Goal: Information Seeking & Learning: Learn about a topic

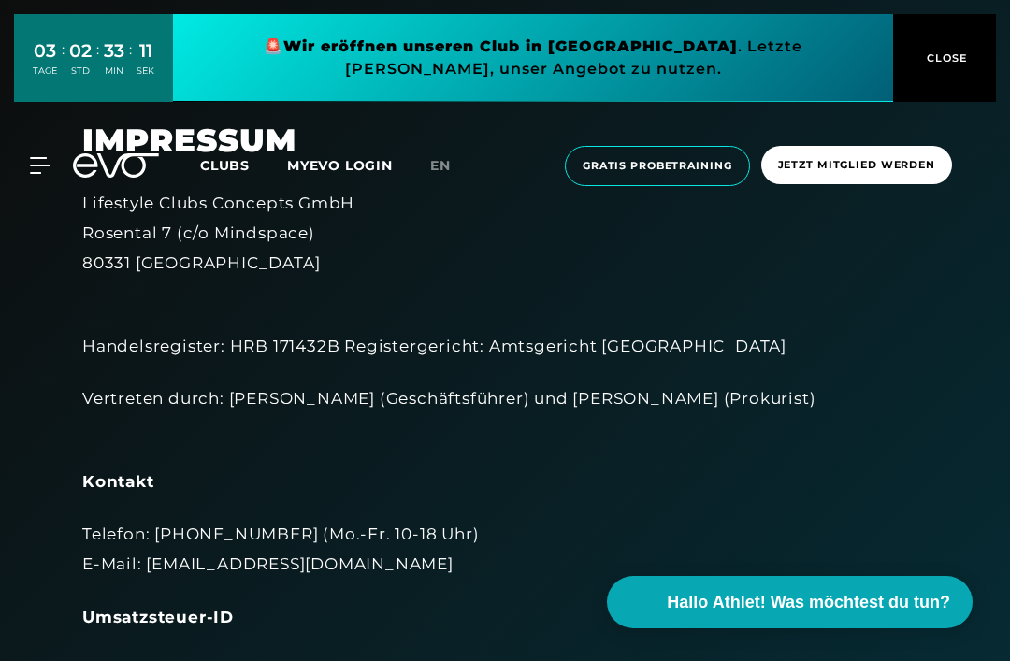
click at [932, 47] on button "CLOSE" at bounding box center [944, 58] width 103 height 88
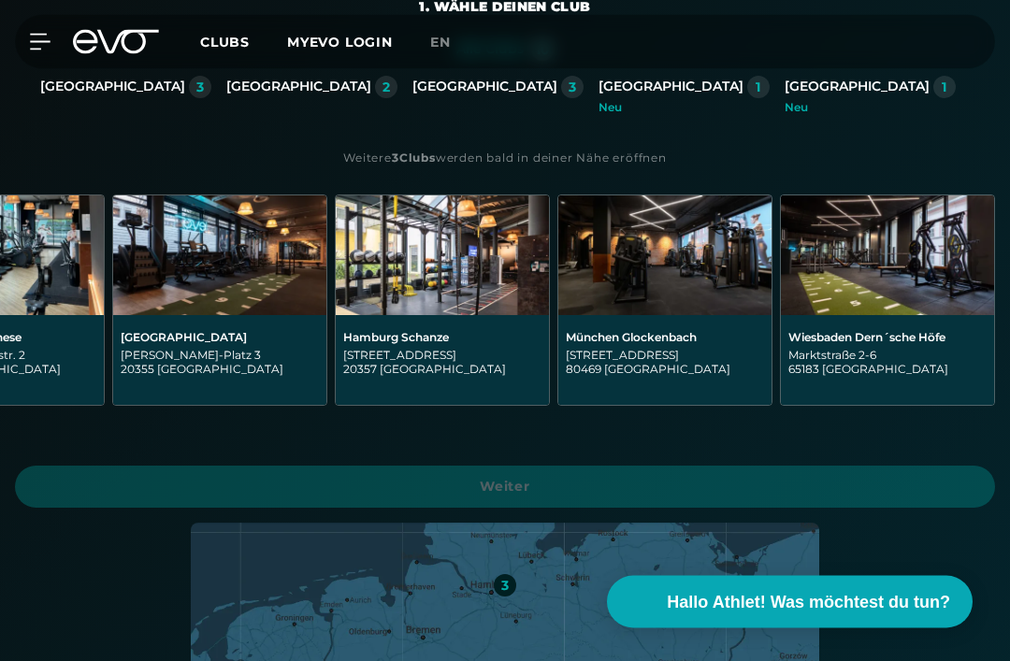
scroll to position [0, 1239]
click at [633, 241] on img at bounding box center [664, 256] width 213 height 120
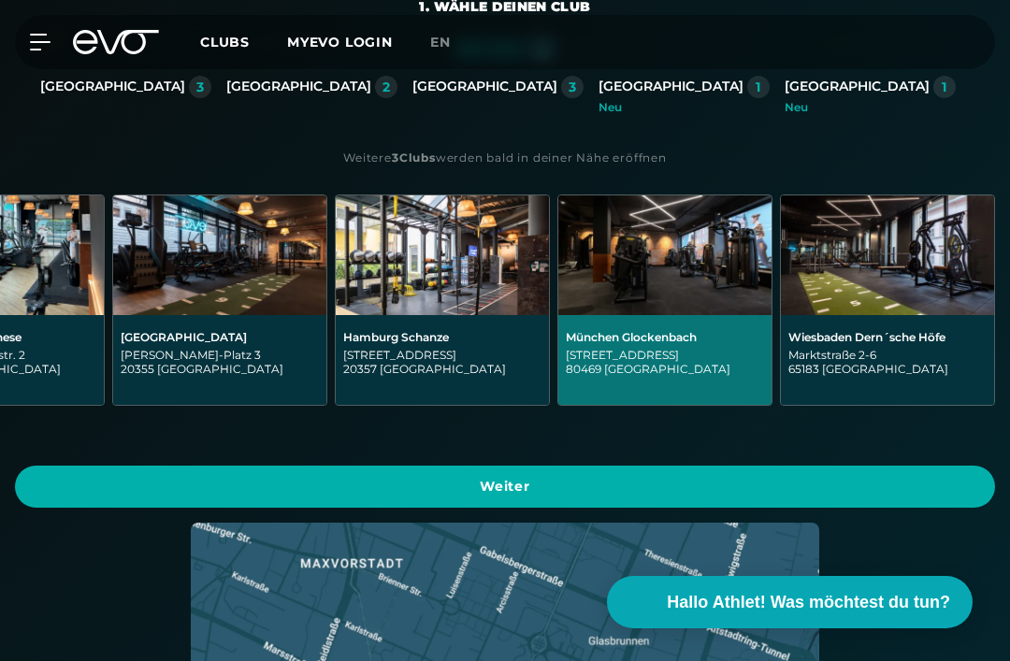
click at [725, 339] on div "München Glockenbach" at bounding box center [665, 337] width 198 height 14
click at [706, 259] on img at bounding box center [664, 256] width 213 height 120
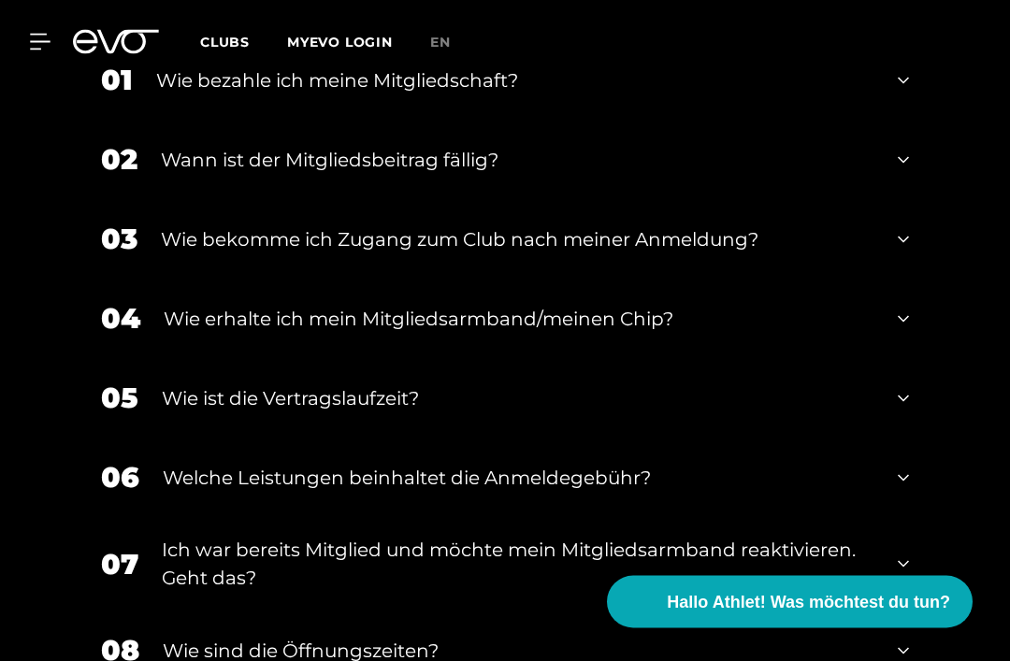
scroll to position [2832, 0]
click at [890, 199] on div "02 Wann ist der Mitgliedsbeitrag fällig?" at bounding box center [505, 160] width 846 height 80
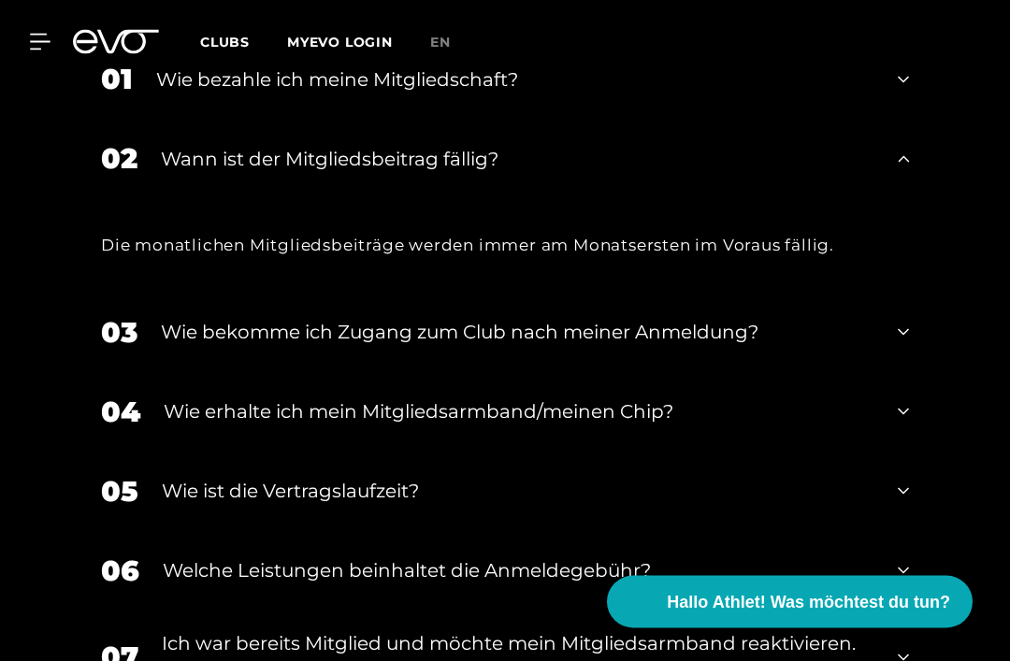
scroll to position [2833, 0]
click at [899, 103] on div "01 Wie bezahle ich meine Mitgliedschaft?" at bounding box center [505, 79] width 846 height 80
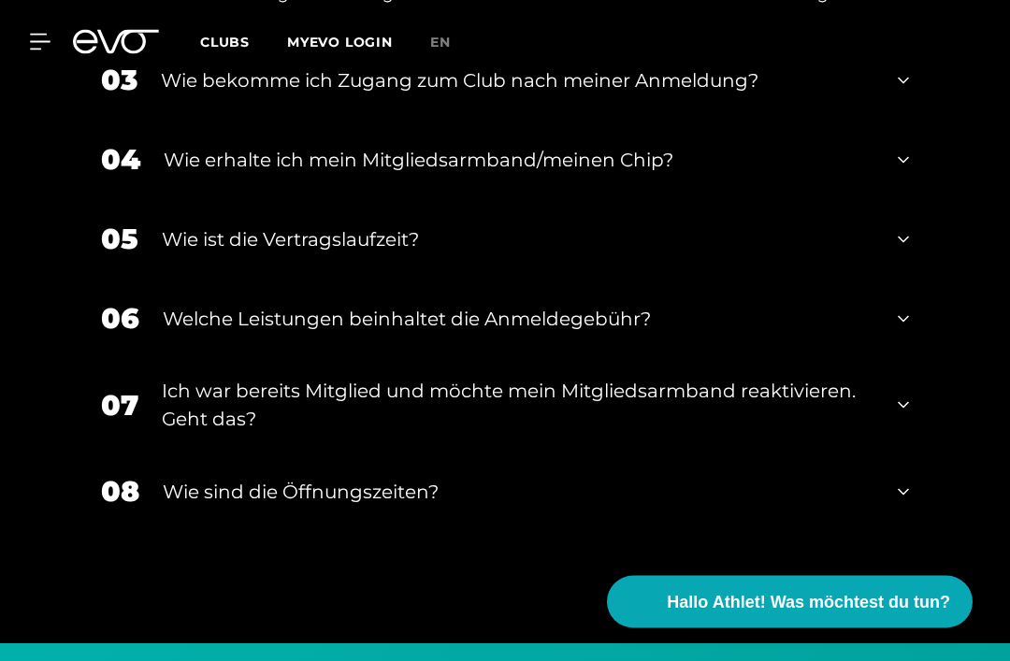
scroll to position [3206, 0]
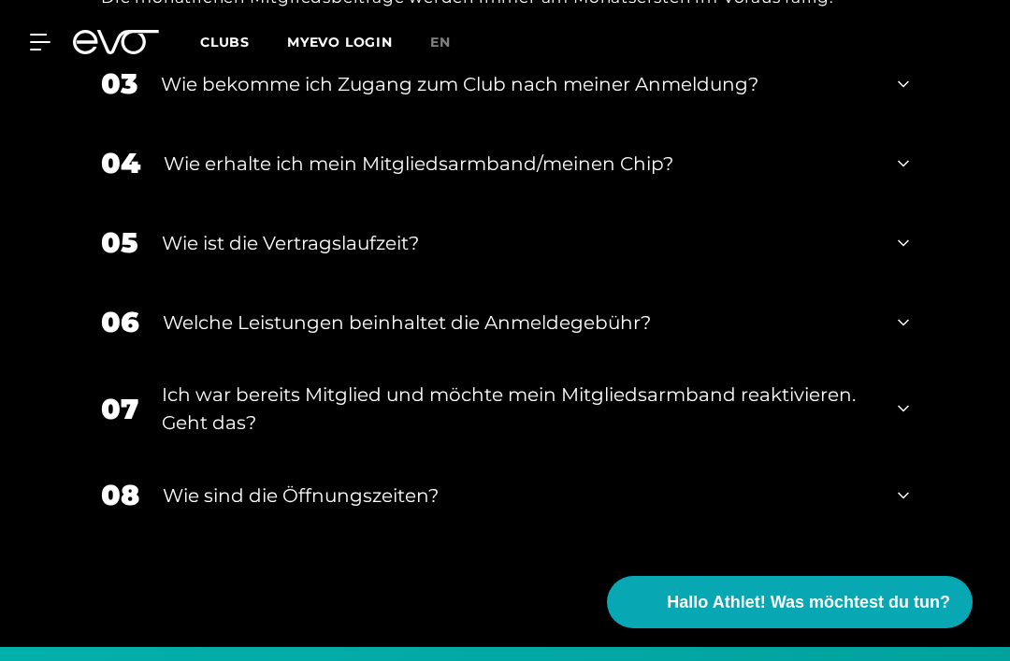
click at [905, 95] on icon at bounding box center [903, 84] width 11 height 22
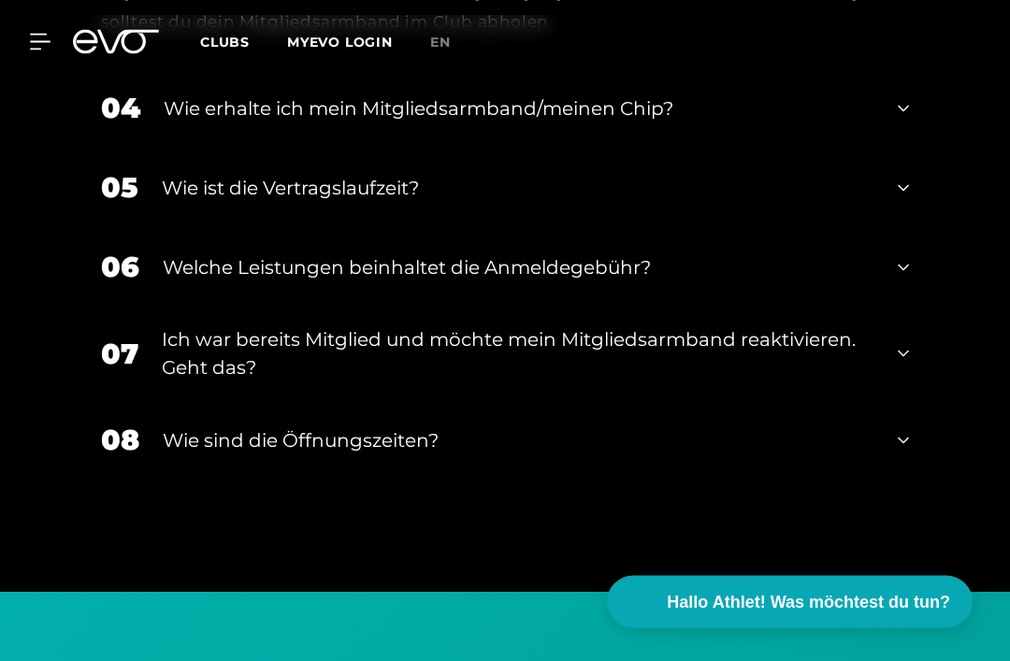
scroll to position [3415, 0]
click at [906, 112] on icon at bounding box center [903, 109] width 11 height 7
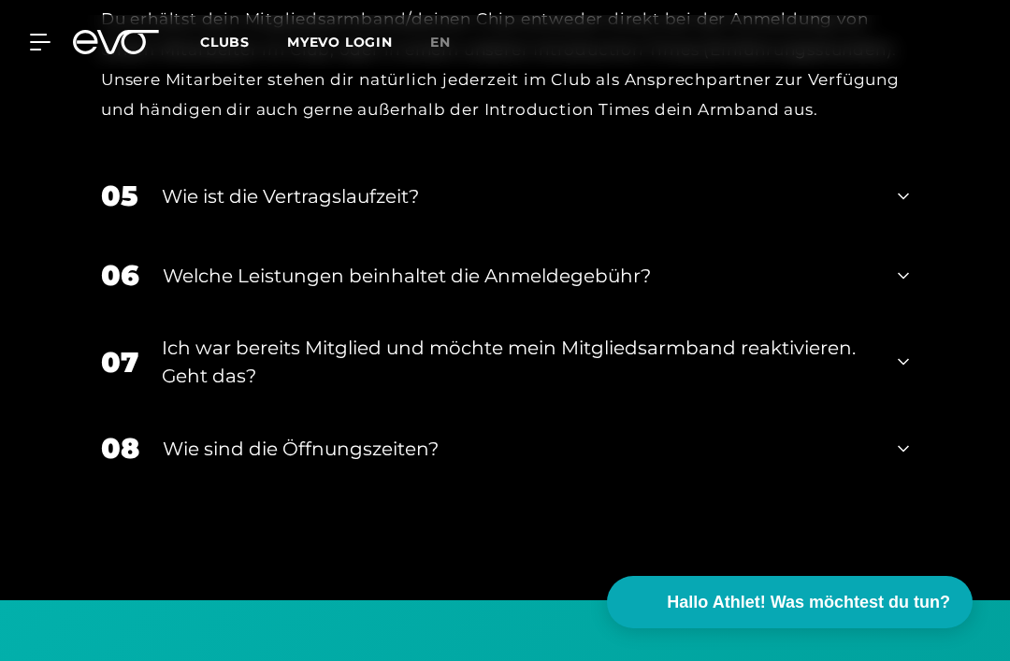
scroll to position [3605, 0]
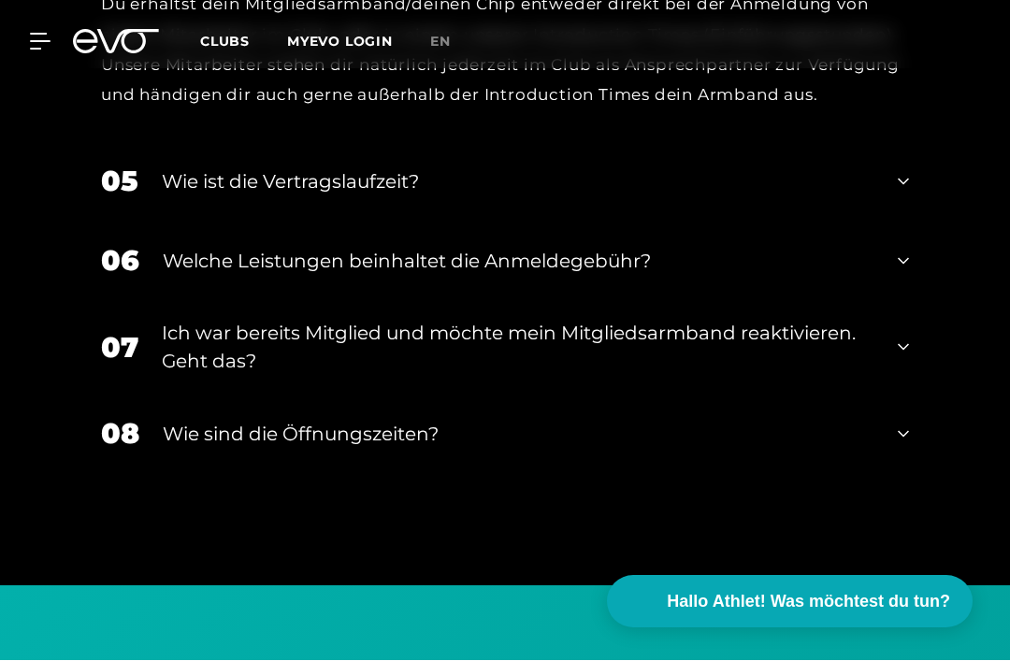
click at [899, 273] on icon at bounding box center [903, 262] width 11 height 22
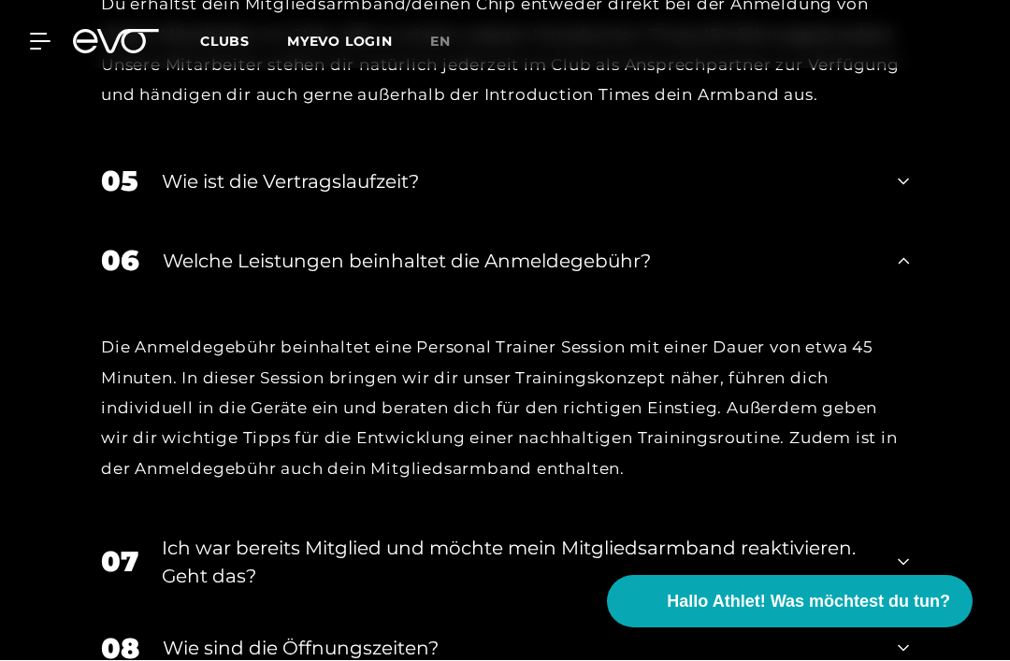
scroll to position [3606, 0]
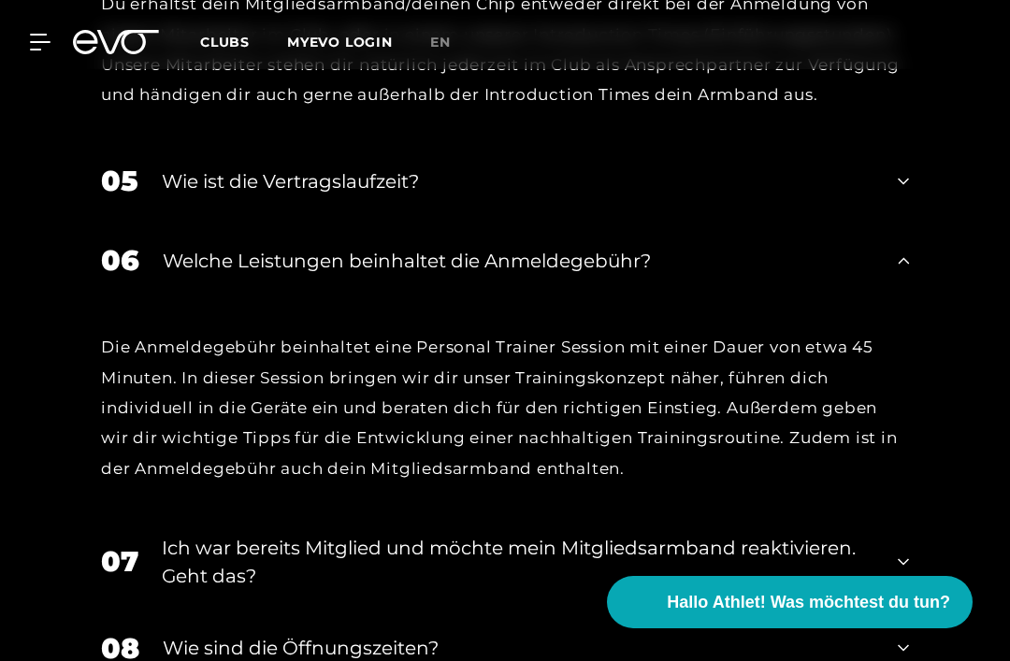
click at [901, 185] on icon at bounding box center [903, 182] width 11 height 7
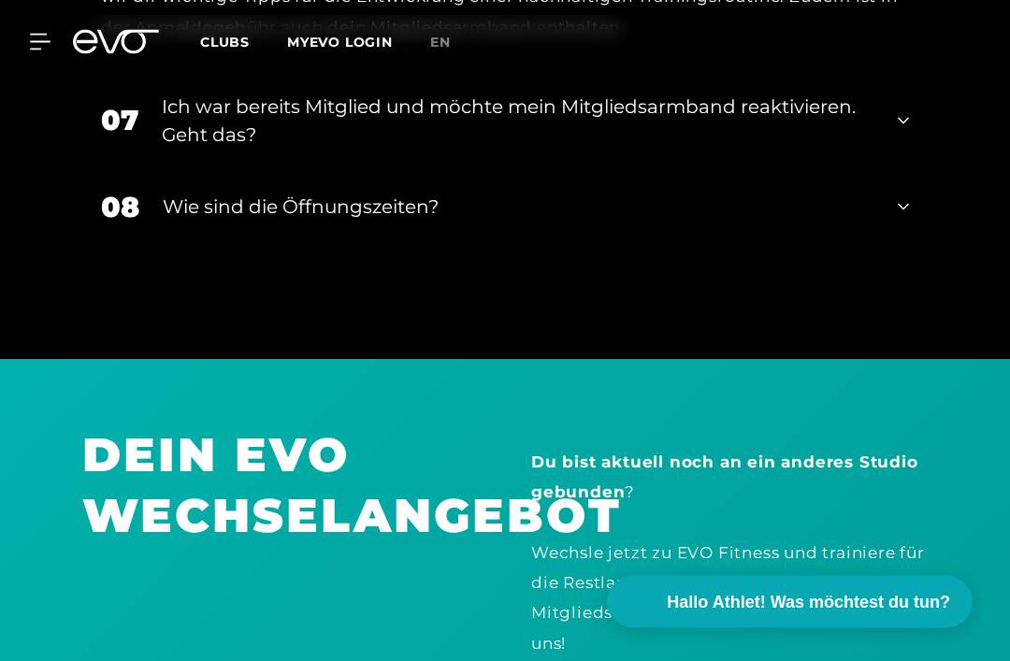
scroll to position [4238, 0]
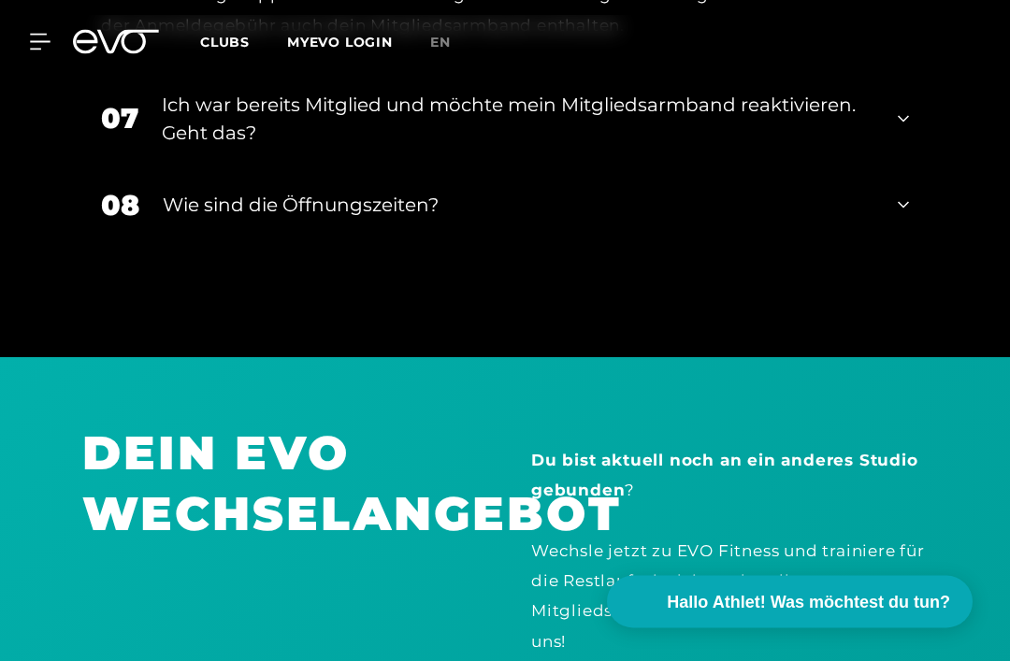
click at [895, 152] on div "07 Ich war bereits Mitglied und möchte mein Mitgliedsarmband reaktivieren. Geht…" at bounding box center [505, 120] width 846 height 94
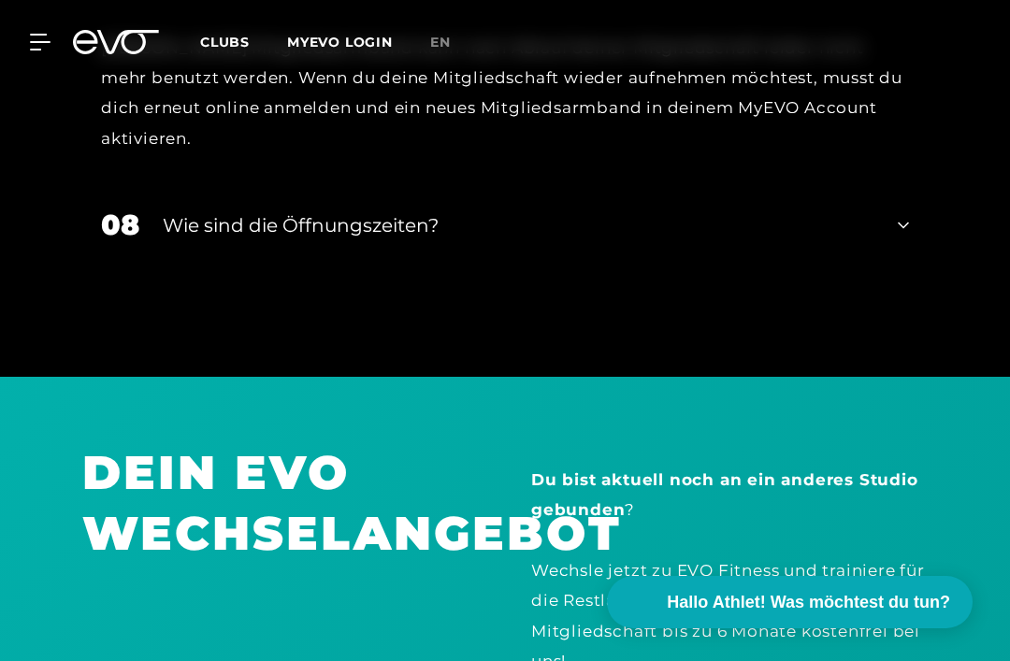
scroll to position [4406, 0]
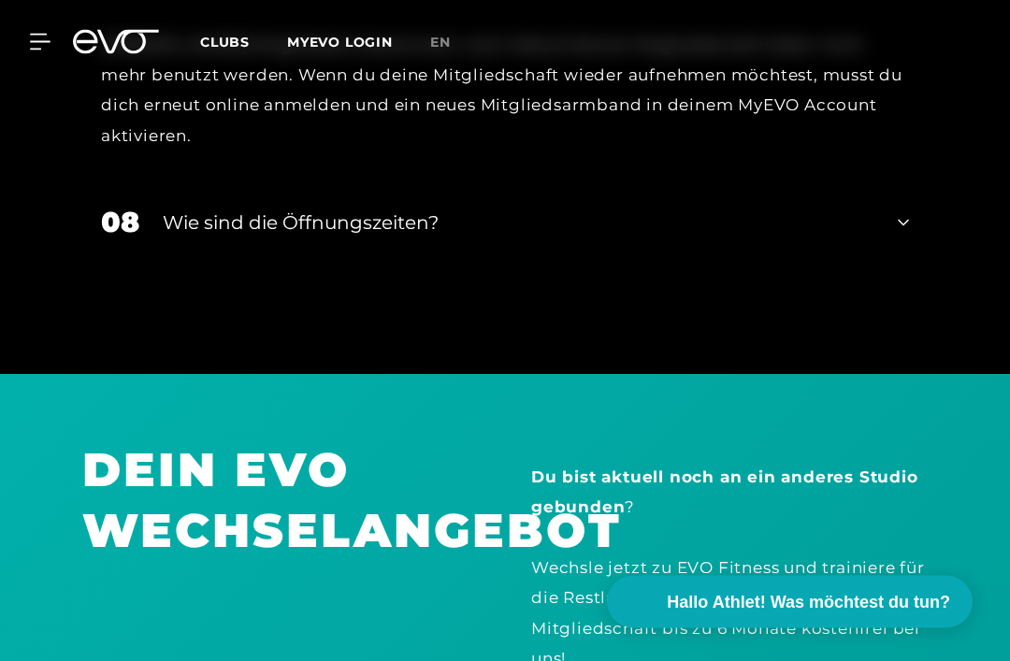
click at [891, 226] on div "08 Wie sind die Öffnungszeiten?" at bounding box center [505, 223] width 846 height 80
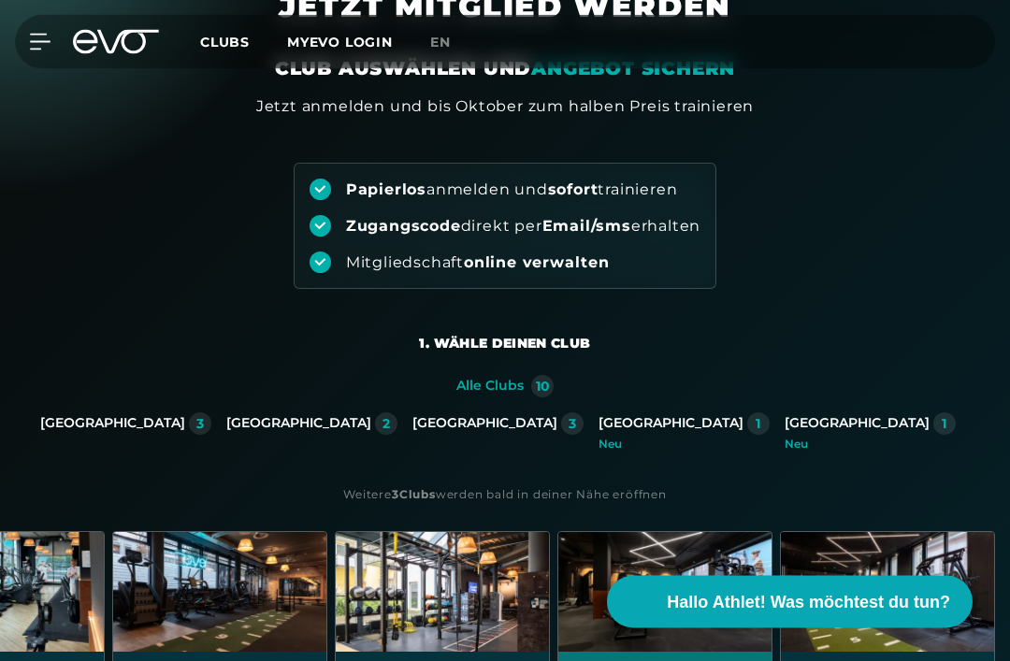
scroll to position [0, 0]
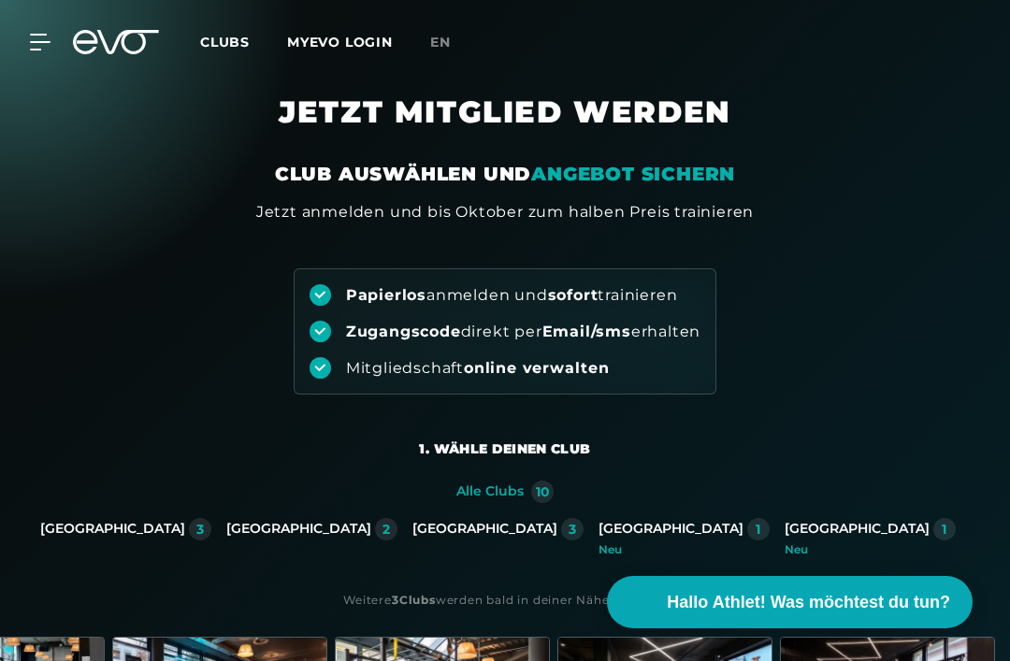
click at [599, 527] on div "[GEOGRAPHIC_DATA]" at bounding box center [671, 529] width 145 height 17
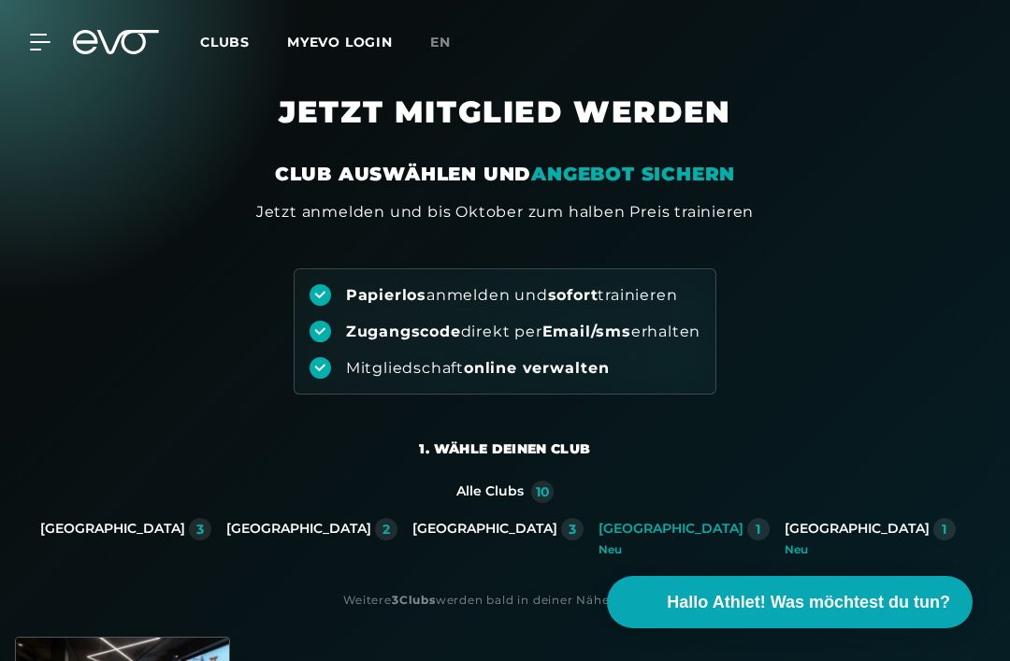
click at [599, 532] on div "[GEOGRAPHIC_DATA]" at bounding box center [671, 529] width 145 height 17
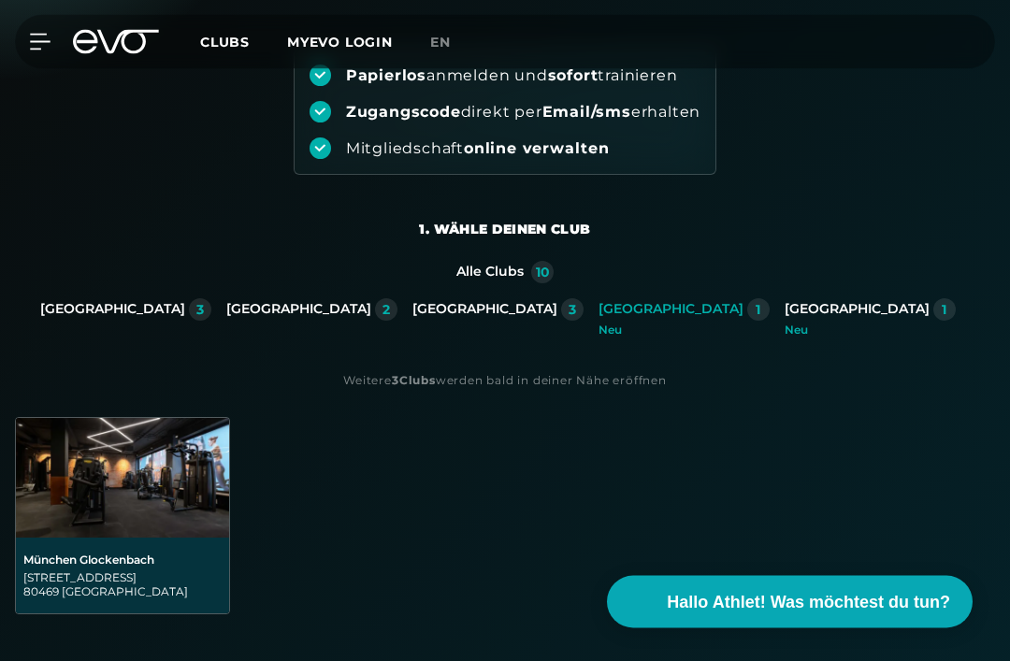
scroll to position [229, 0]
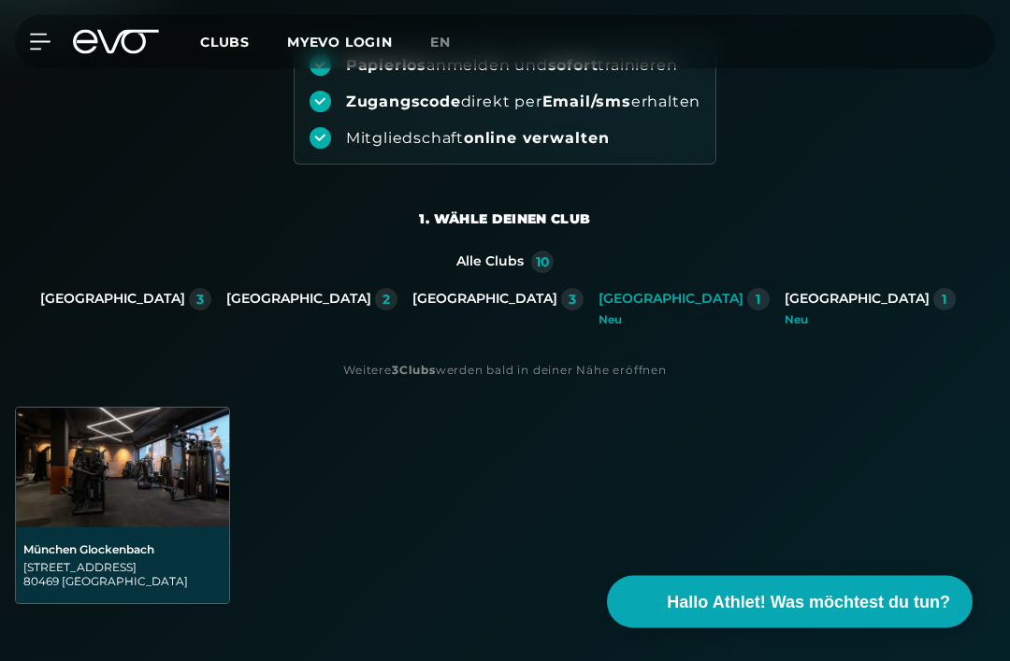
click at [599, 303] on div "[GEOGRAPHIC_DATA]" at bounding box center [671, 300] width 145 height 17
click at [581, 384] on div "Alle Clubs 10 [GEOGRAPHIC_DATA] 3 [GEOGRAPHIC_DATA] 2 [GEOGRAPHIC_DATA] 3 [GEOG…" at bounding box center [505, 322] width 1010 height 141
click at [785, 297] on div "[GEOGRAPHIC_DATA]" at bounding box center [857, 300] width 145 height 17
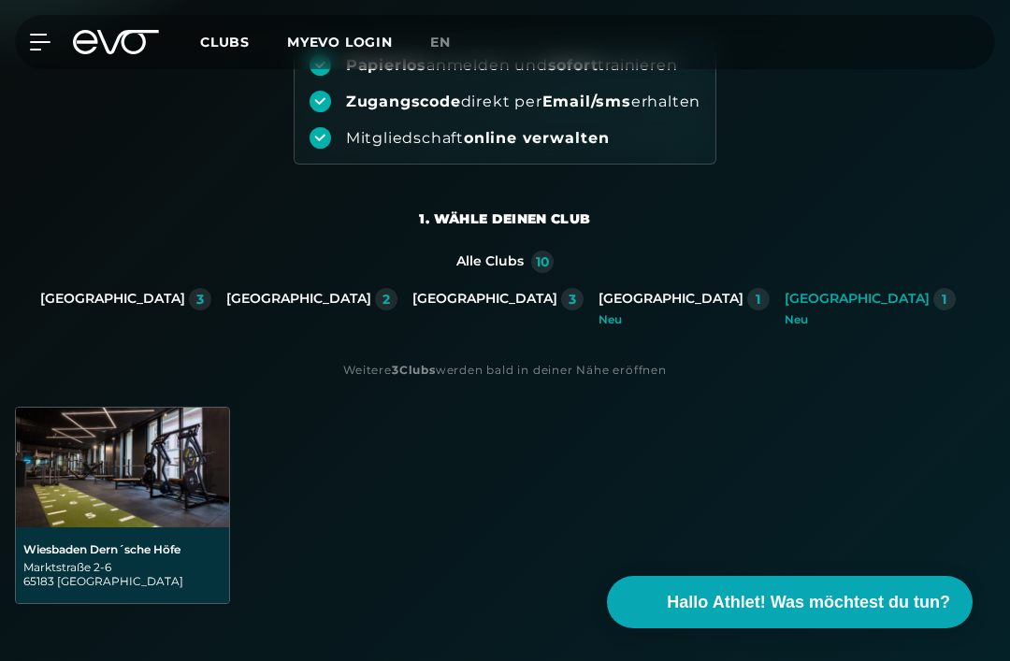
click at [599, 310] on div "München 1" at bounding box center [684, 299] width 171 height 22
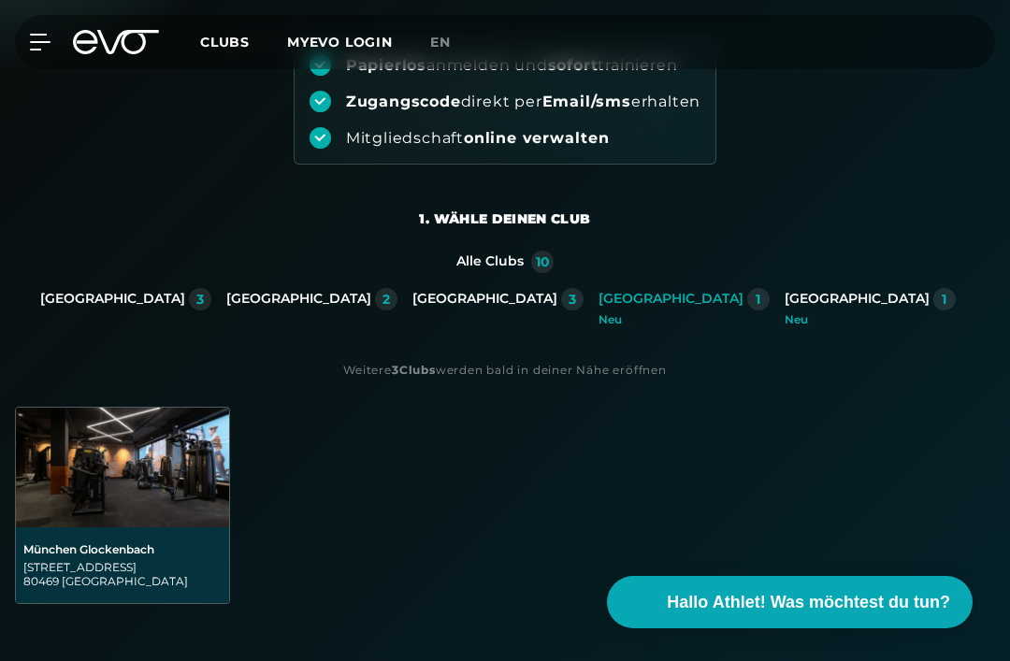
click at [588, 382] on div "Alle Clubs 10 [GEOGRAPHIC_DATA] 3 [GEOGRAPHIC_DATA] 2 [GEOGRAPHIC_DATA] 3 [GEOG…" at bounding box center [505, 321] width 1010 height 141
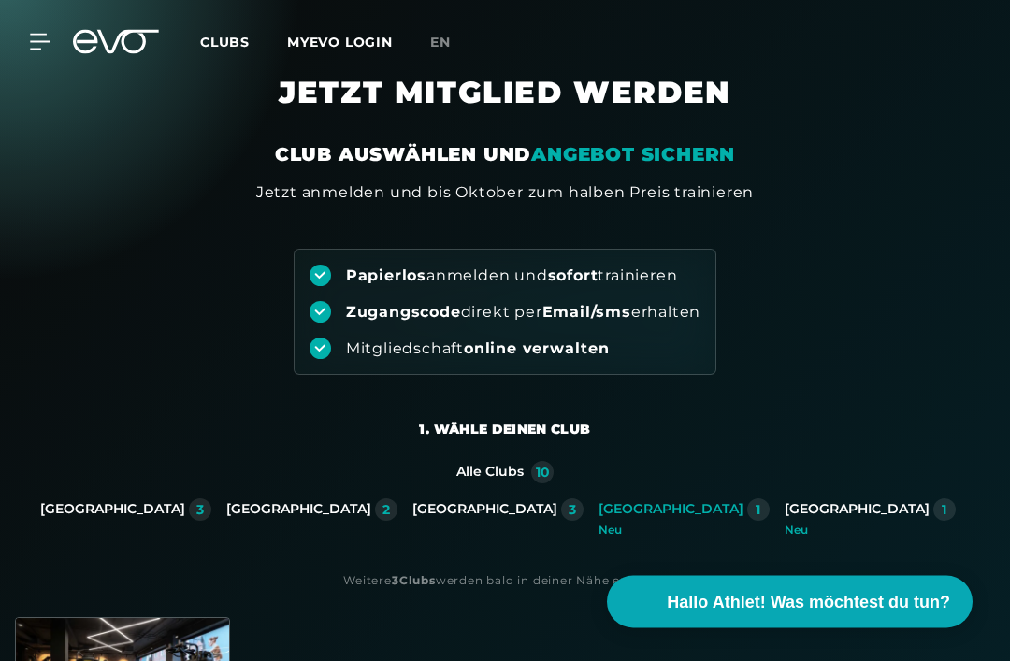
scroll to position [0, 0]
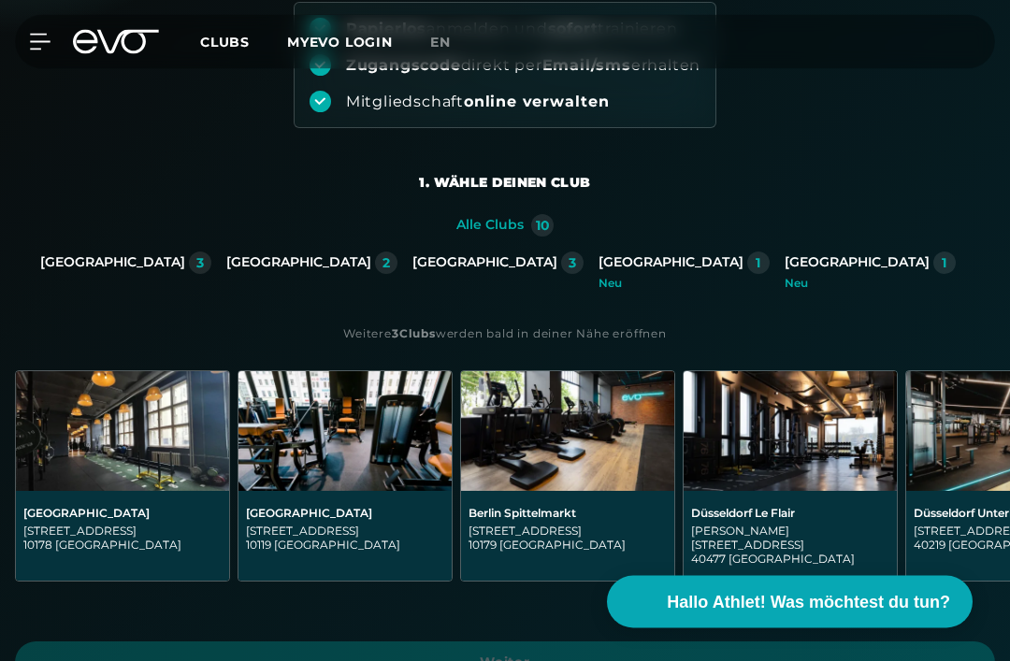
scroll to position [288, 0]
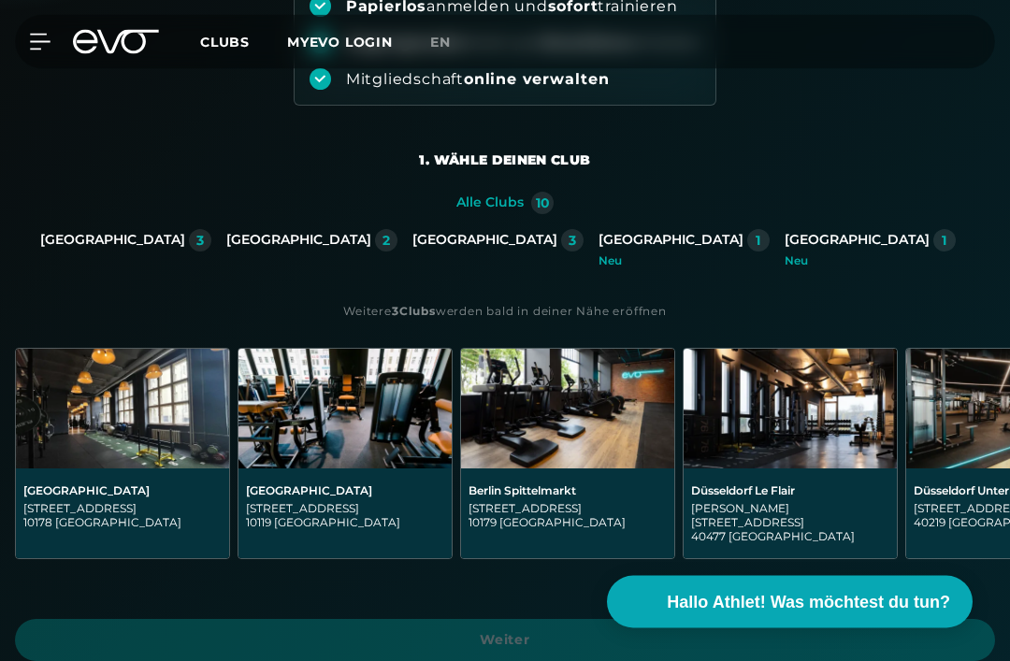
click at [599, 252] on div "München 1 Neu" at bounding box center [684, 248] width 171 height 37
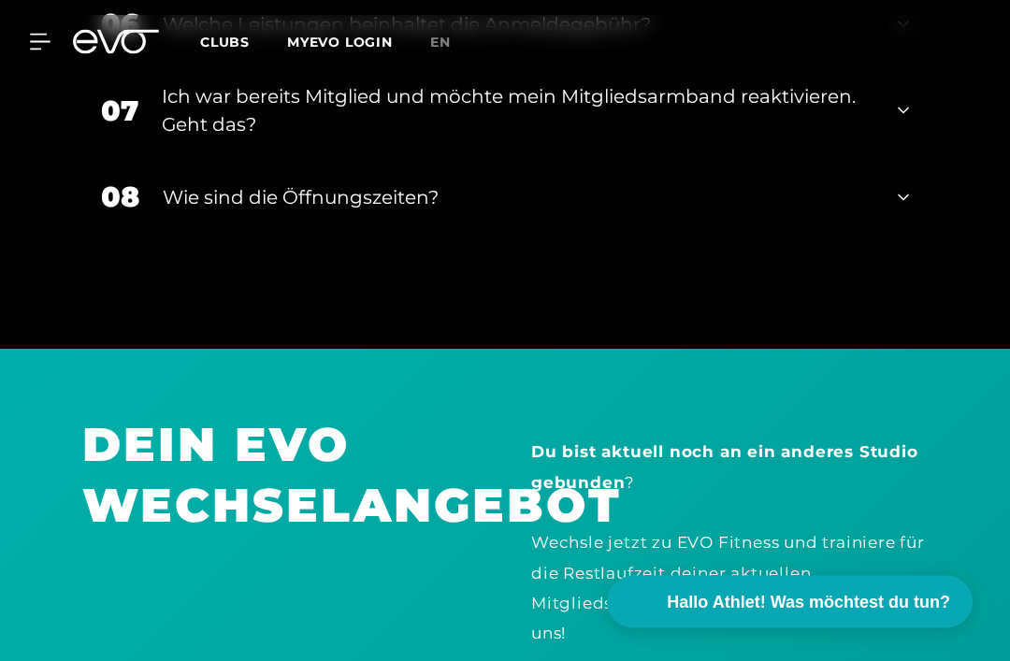
scroll to position [3240, 0]
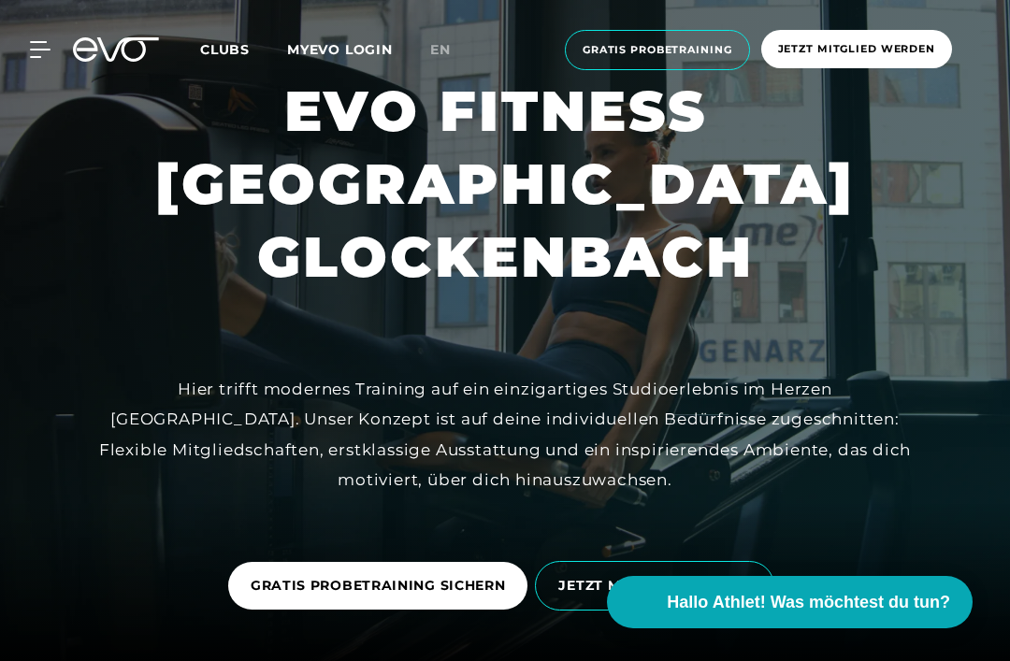
click at [902, 378] on div at bounding box center [505, 336] width 1010 height 672
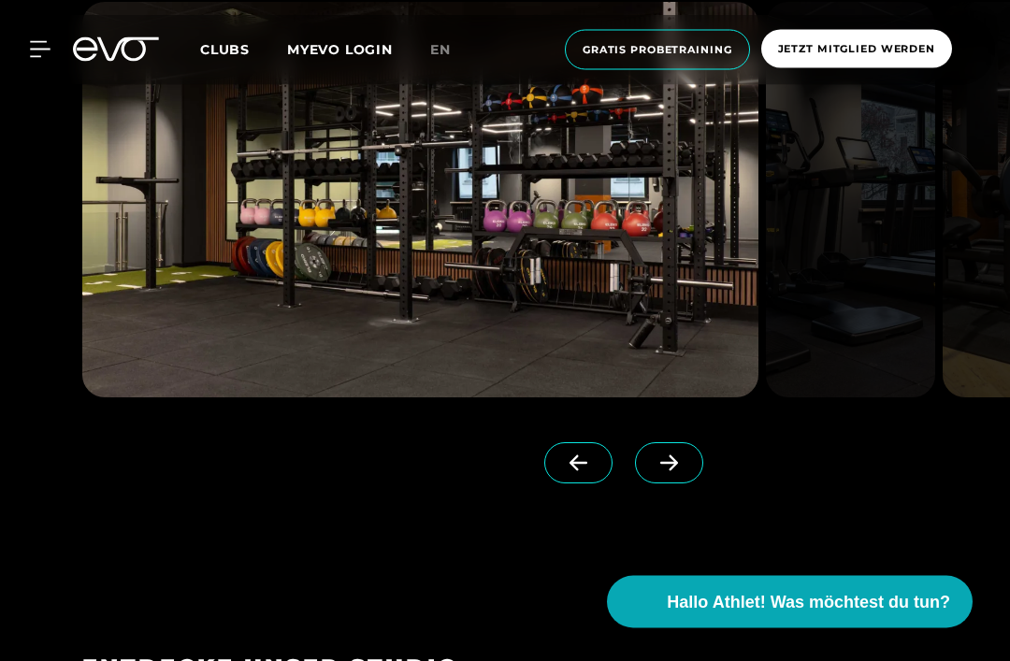
scroll to position [2090, 0]
click at [668, 471] on icon at bounding box center [669, 464] width 18 height 16
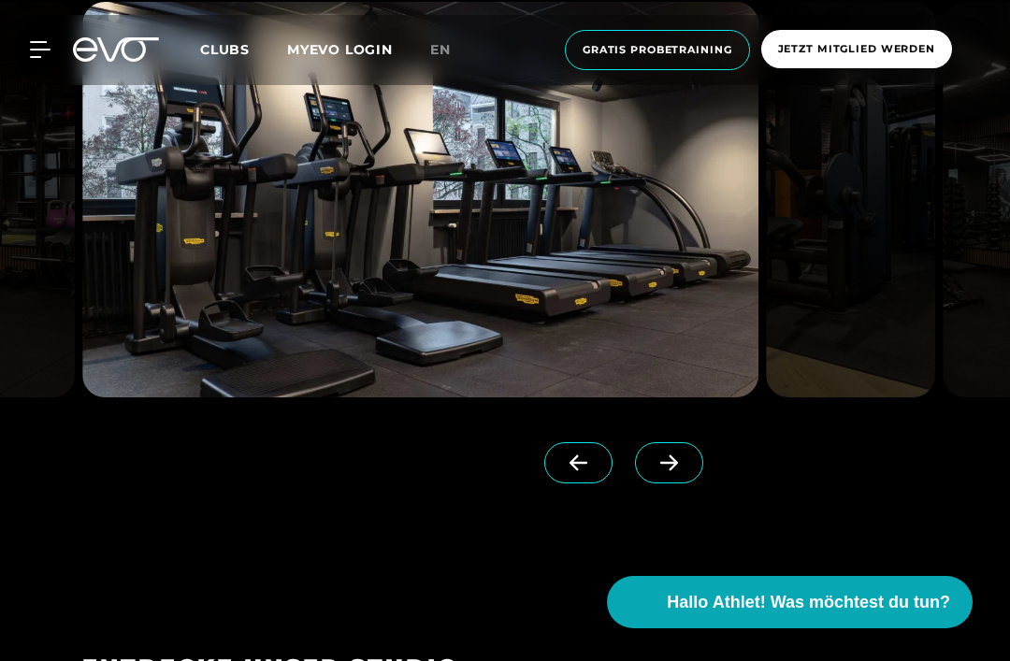
click at [673, 471] on icon at bounding box center [669, 463] width 33 height 17
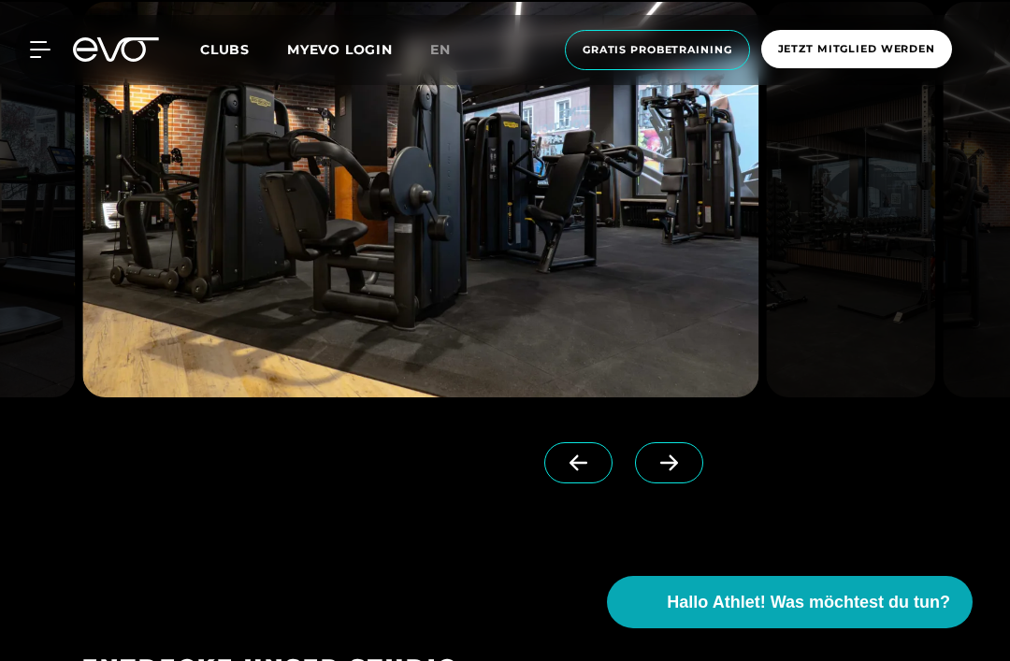
click at [666, 484] on span at bounding box center [669, 462] width 68 height 41
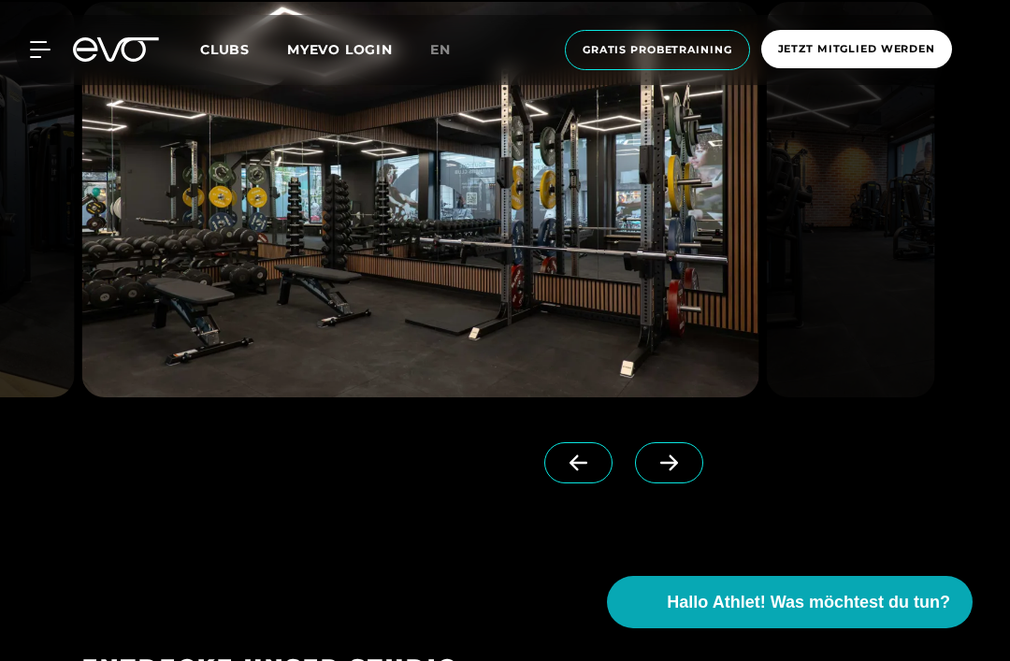
click at [661, 471] on icon at bounding box center [669, 463] width 33 height 17
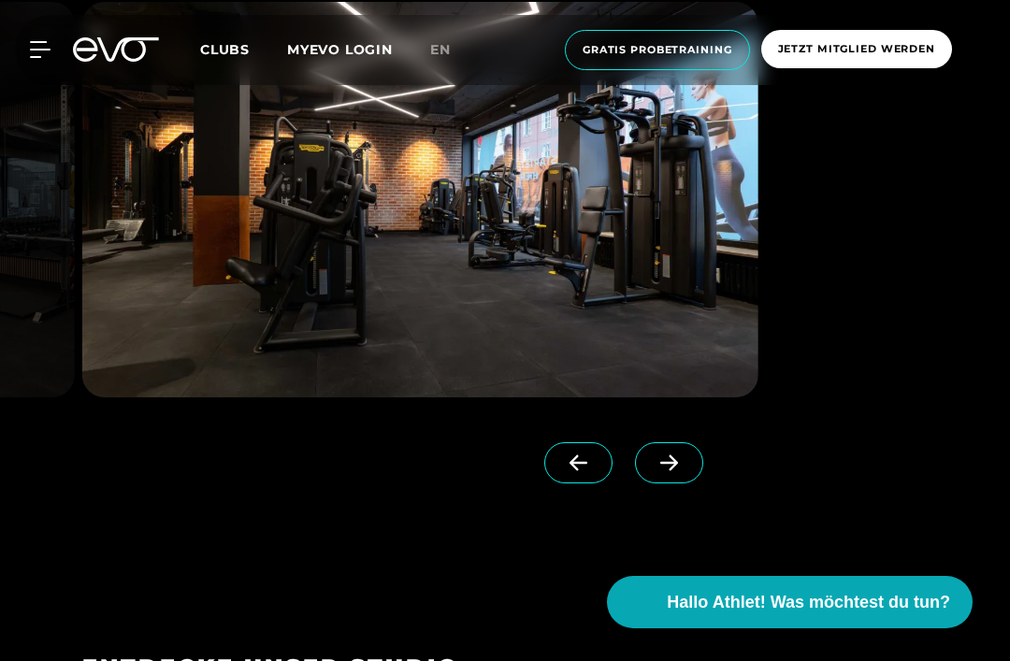
click at [664, 471] on icon at bounding box center [669, 463] width 33 height 17
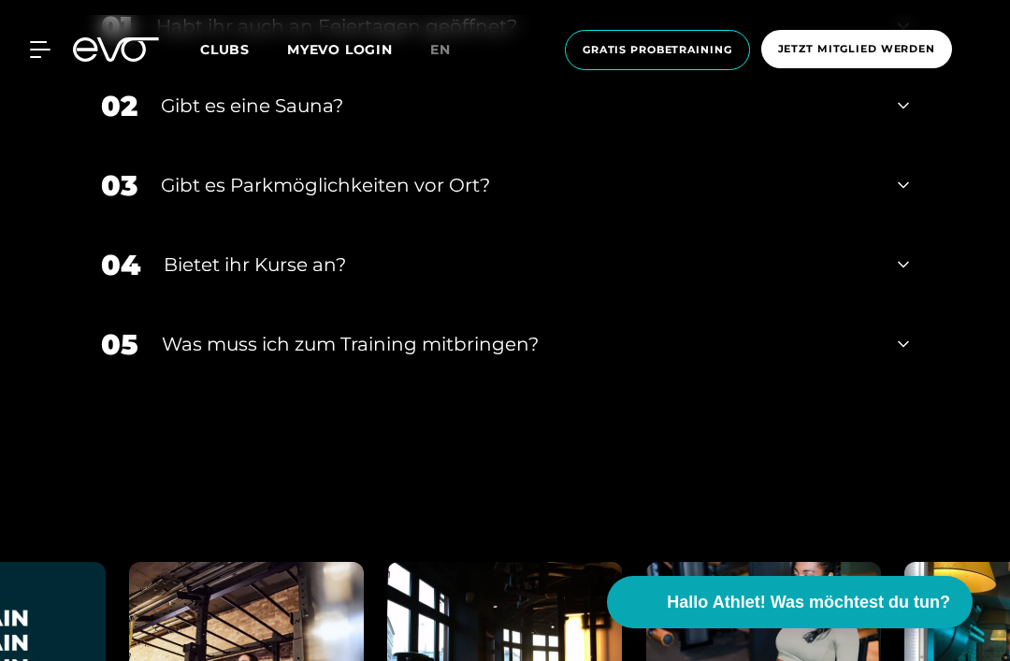
scroll to position [5602, 0]
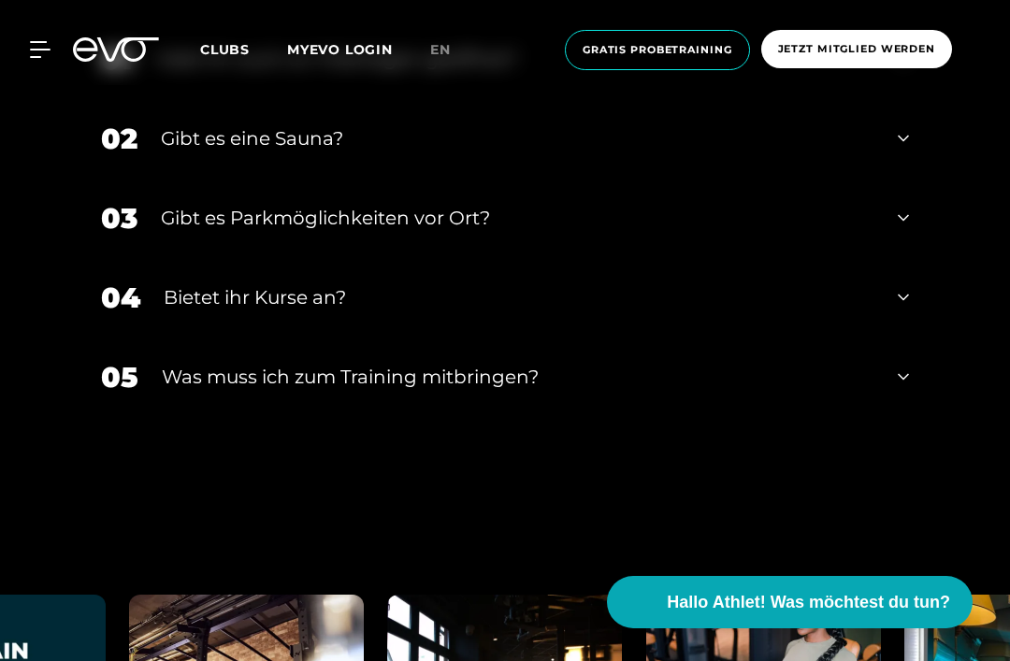
click at [595, 338] on div "04 Bietet ihr Kurse an?" at bounding box center [505, 298] width 846 height 80
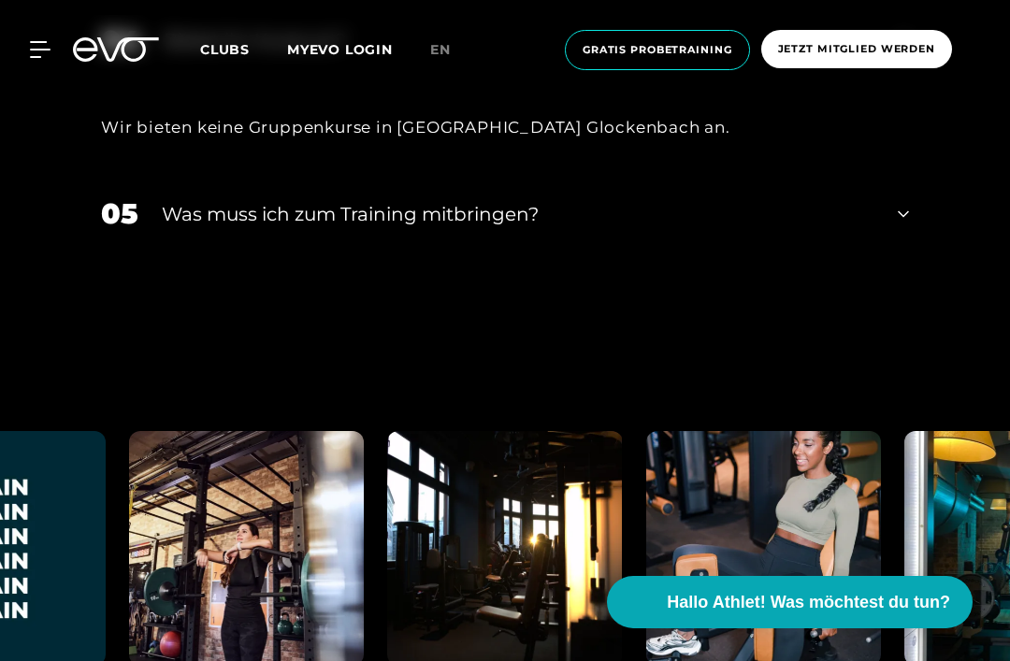
scroll to position [5858, 0]
